Goal: Transaction & Acquisition: Download file/media

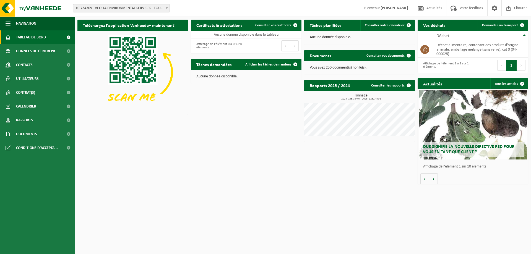
click at [168, 7] on span at bounding box center [167, 7] width 6 height 7
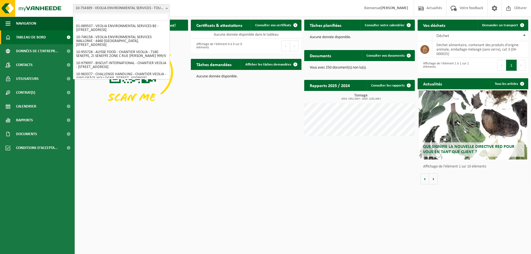
scroll to position [329, 0]
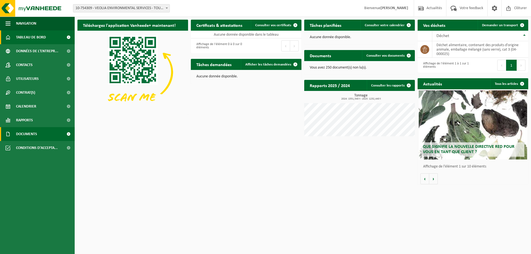
click at [30, 133] on span "Documents" at bounding box center [26, 134] width 21 height 14
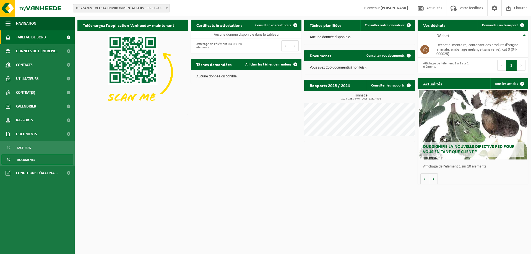
click at [31, 162] on span "Documents" at bounding box center [26, 160] width 18 height 11
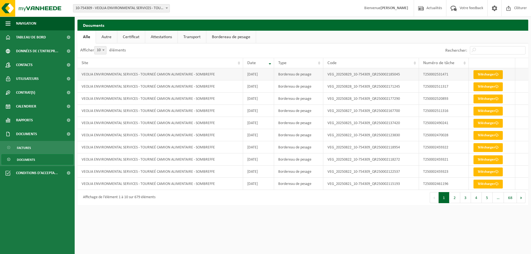
click at [494, 75] on link "Télécharger" at bounding box center [487, 74] width 29 height 9
click at [486, 88] on link "Télécharger" at bounding box center [487, 86] width 29 height 9
click at [479, 100] on link "Télécharger" at bounding box center [487, 99] width 29 height 9
